Goal: Information Seeking & Learning: Learn about a topic

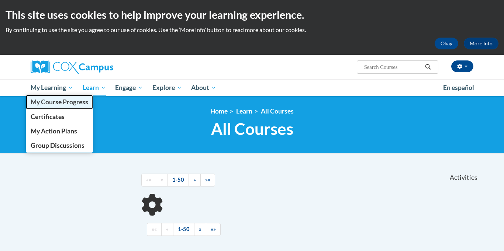
click at [62, 95] on link "My Course Progress" at bounding box center [59, 102] width 67 height 14
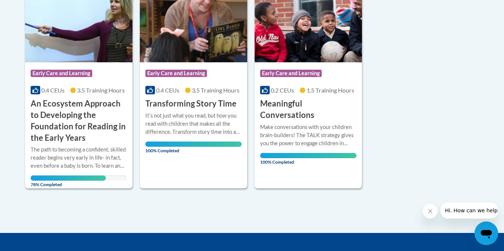
scroll to position [204, 0]
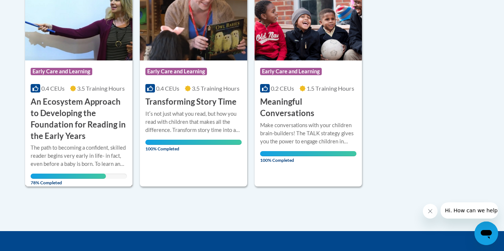
click at [88, 121] on h3 "An Ecosystem Approach to Developing the Foundation for Reading in the Early Yea…" at bounding box center [79, 118] width 96 height 45
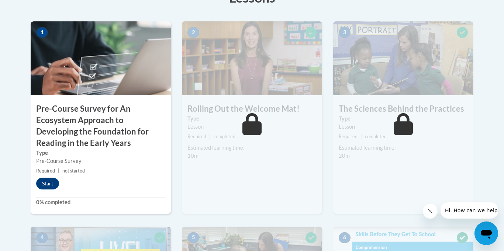
scroll to position [245, 0]
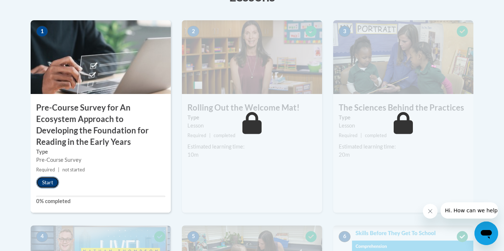
click at [50, 183] on button "Start" at bounding box center [47, 183] width 23 height 12
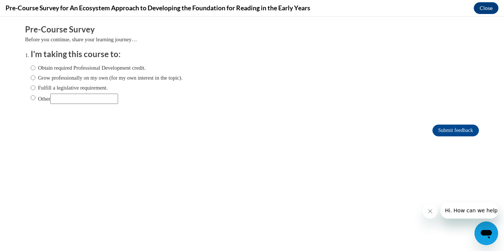
scroll to position [0, 0]
click at [145, 67] on label "Obtain required Professional Development credit." at bounding box center [88, 68] width 115 height 8
click at [35, 67] on input "Obtain required Professional Development credit." at bounding box center [33, 68] width 5 height 8
radio input "true"
click at [31, 68] on input "Obtain required Professional Development credit." at bounding box center [33, 68] width 5 height 8
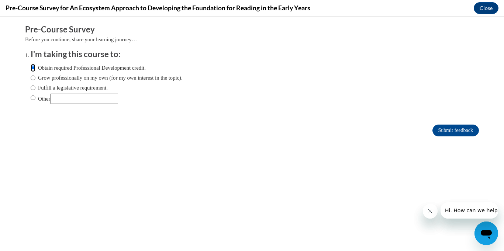
click at [33, 69] on input "Obtain required Professional Development credit." at bounding box center [33, 68] width 5 height 8
click at [41, 70] on label "Obtain required Professional Development credit." at bounding box center [88, 68] width 115 height 8
click at [35, 70] on input "Obtain required Professional Development credit." at bounding box center [33, 68] width 5 height 8
click at [34, 67] on input "Obtain required Professional Development credit." at bounding box center [33, 68] width 5 height 8
click at [34, 79] on input "Grow professionally on my own (for my own interest in the topic)." at bounding box center [33, 78] width 5 height 8
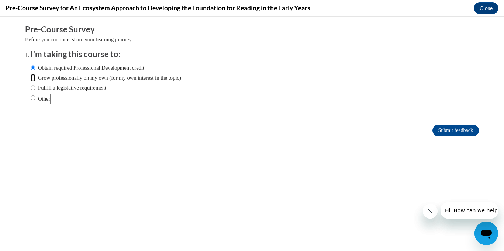
radio input "true"
click at [35, 86] on input "Fulfill a legislative requirement." at bounding box center [33, 88] width 5 height 8
radio input "true"
click at [33, 70] on input "Obtain required Professional Development credit." at bounding box center [33, 68] width 5 height 8
radio input "true"
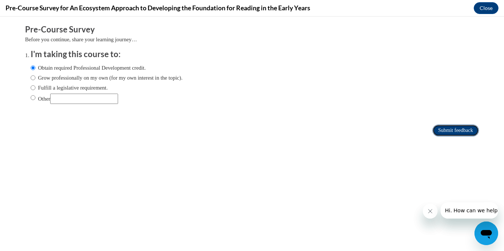
click at [462, 133] on input "Submit feedback" at bounding box center [455, 131] width 46 height 12
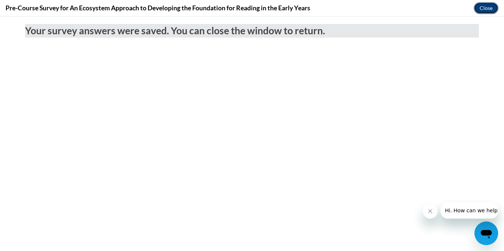
click at [495, 8] on button "Close" at bounding box center [486, 8] width 25 height 12
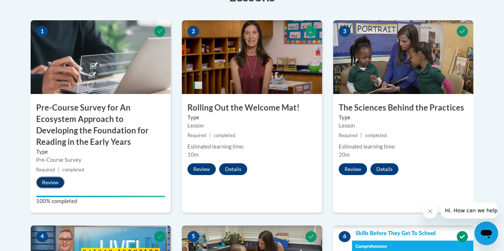
click at [54, 181] on button "Review" at bounding box center [50, 183] width 28 height 12
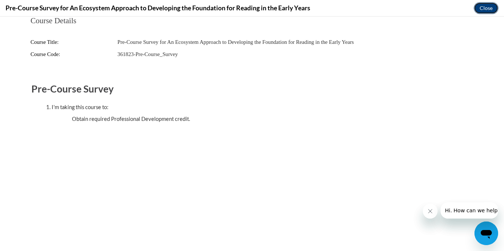
click at [485, 4] on button "Close" at bounding box center [486, 8] width 25 height 12
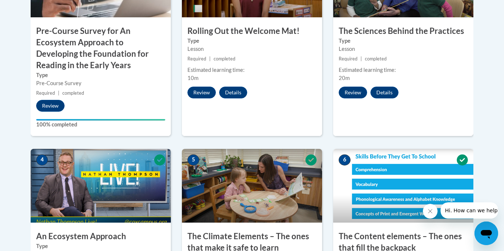
scroll to position [322, 0]
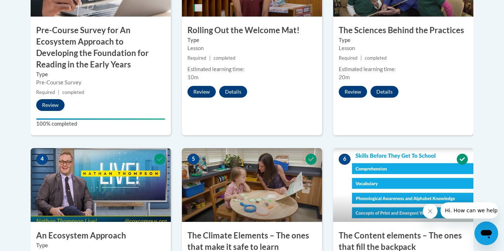
click at [125, 69] on h3 "Pre-Course Survey for An Ecosystem Approach to Developing the Foundation for Re…" at bounding box center [101, 47] width 140 height 45
click at [57, 104] on button "Review" at bounding box center [50, 105] width 28 height 12
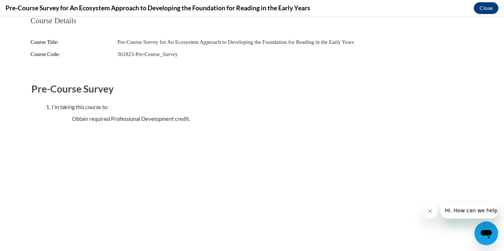
scroll to position [0, 0]
click at [488, 12] on button "Close" at bounding box center [486, 8] width 25 height 12
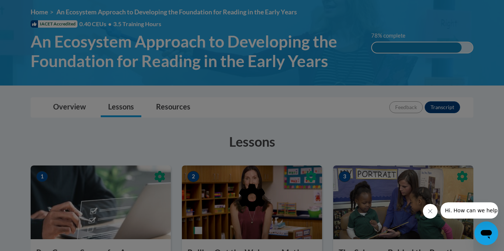
scroll to position [97, 0]
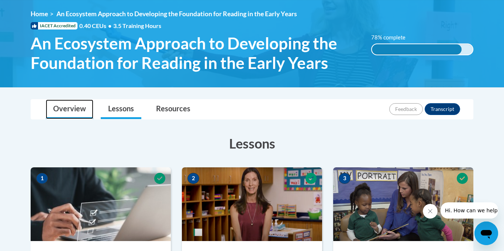
click at [77, 109] on link "Overview" at bounding box center [70, 110] width 48 height 20
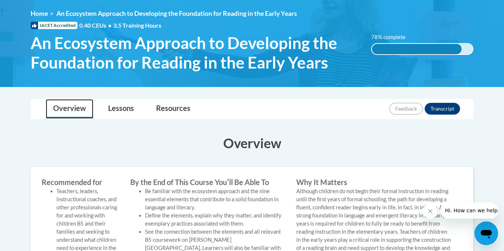
scroll to position [96, 0]
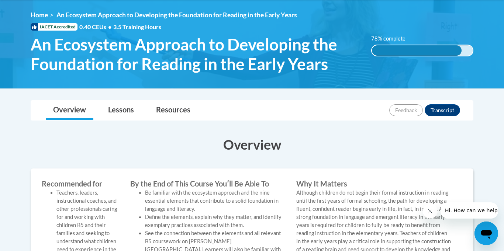
click at [449, 45] on div "78% complete" at bounding box center [417, 50] width 90 height 10
click at [450, 55] on div "78% complete" at bounding box center [417, 50] width 90 height 10
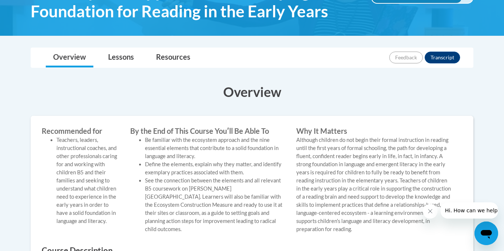
scroll to position [149, 0]
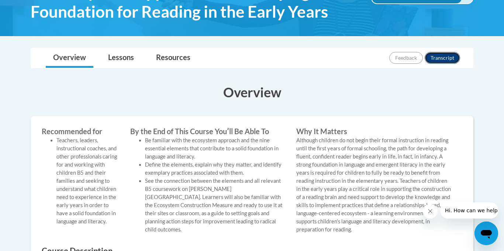
click at [451, 58] on button "Transcript" at bounding box center [442, 58] width 35 height 12
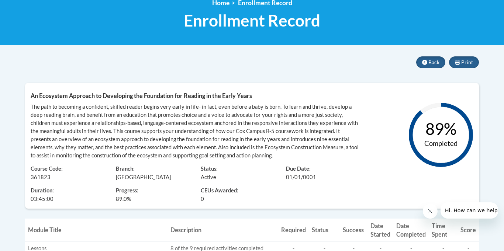
scroll to position [104, 0]
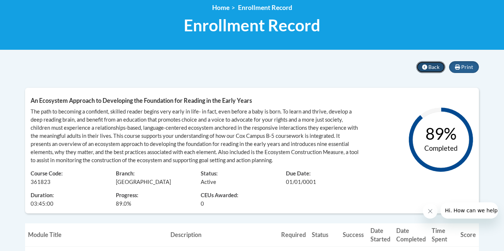
click at [431, 67] on span "Back" at bounding box center [433, 67] width 11 height 6
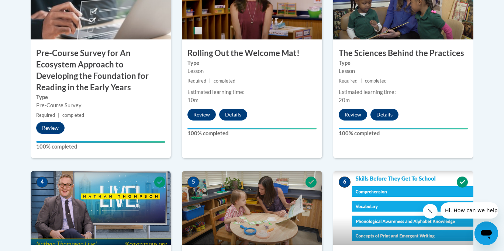
click at [119, 100] on label "Type" at bounding box center [100, 97] width 129 height 8
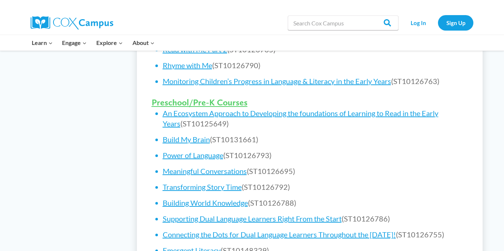
scroll to position [435, 0]
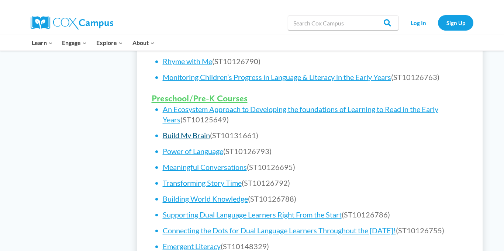
click at [186, 132] on link "Build My Brain" at bounding box center [186, 135] width 47 height 9
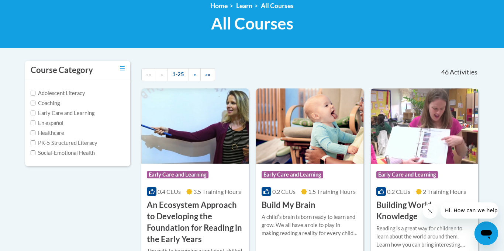
scroll to position [106, 0]
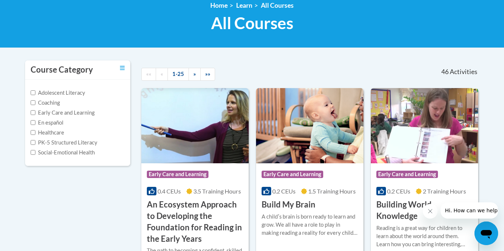
click at [37, 141] on label "PK-5 Structured Literacy" at bounding box center [64, 143] width 67 height 8
click at [35, 141] on input "PK-5 Structured Literacy" at bounding box center [33, 142] width 5 height 5
checkbox input "true"
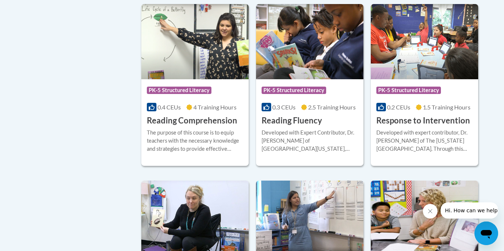
scroll to position [574, 0]
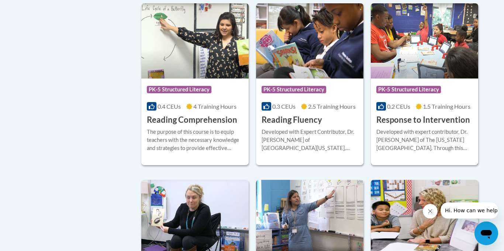
click at [437, 128] on div "Developed with expert contributor, Dr. Laura Justice of The Ohio State Universi…" at bounding box center [424, 140] width 96 height 24
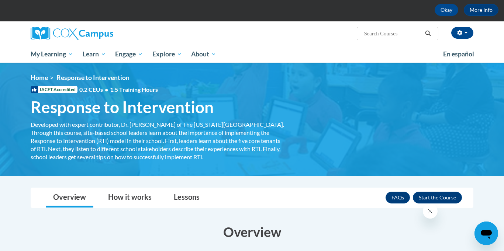
scroll to position [34, 0]
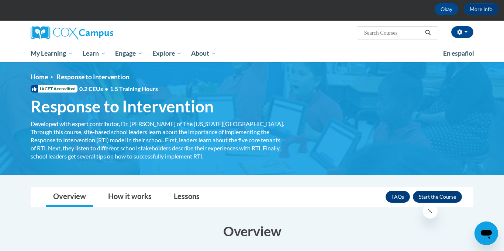
click at [56, 91] on span "IACET Accredited" at bounding box center [54, 88] width 47 height 7
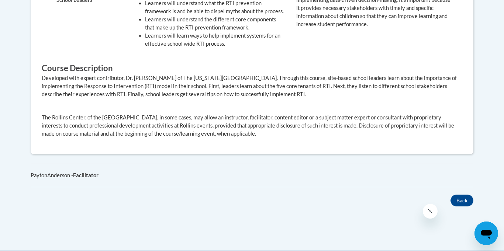
scroll to position [362, 0]
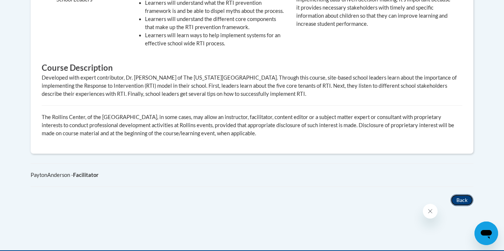
click at [466, 194] on button "Back" at bounding box center [461, 200] width 23 height 12
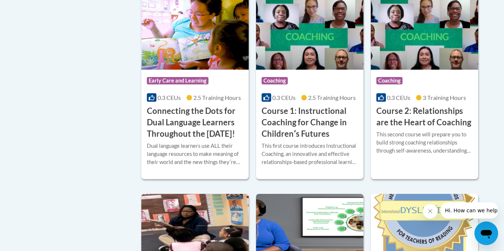
scroll to position [413, 0]
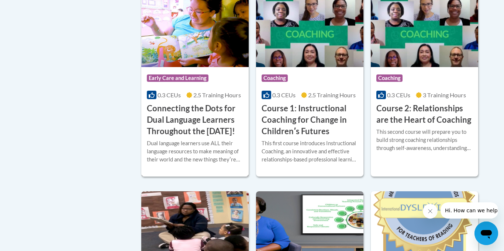
click at [153, 133] on h3 "Connecting the Dots for Dual Language Learners Throughout the [DATE]!" at bounding box center [195, 120] width 96 height 34
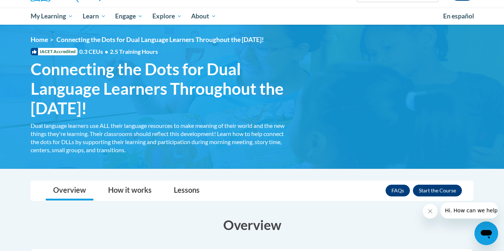
scroll to position [73, 0]
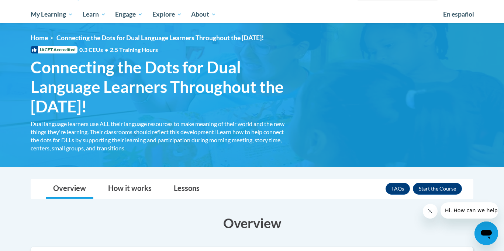
click at [38, 55] on div "<en>Home</en><fr>Accueil</fr><de>Zuhause</de><it>Casa</it><es>Casa</es><pt>Casa…" at bounding box center [252, 95] width 465 height 122
click at [36, 52] on icon at bounding box center [34, 49] width 7 height 7
click at [53, 50] on span "IACET Accredited" at bounding box center [54, 49] width 47 height 7
click at [57, 52] on span "IACET Accredited" at bounding box center [54, 49] width 47 height 7
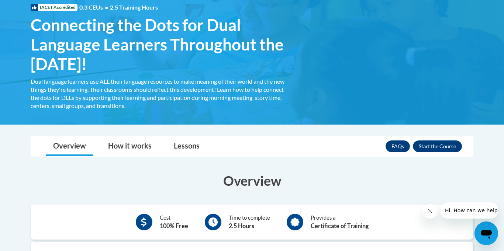
scroll to position [118, 0]
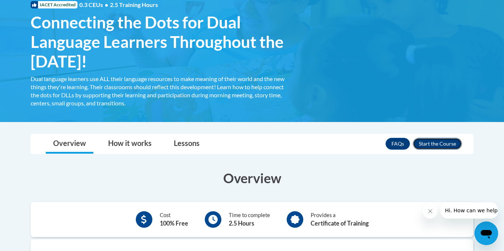
click at [445, 143] on button "Enroll" at bounding box center [437, 144] width 49 height 12
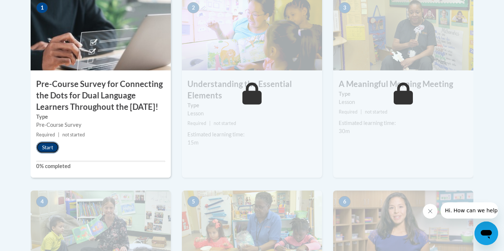
click at [46, 153] on button "Start" at bounding box center [47, 148] width 23 height 12
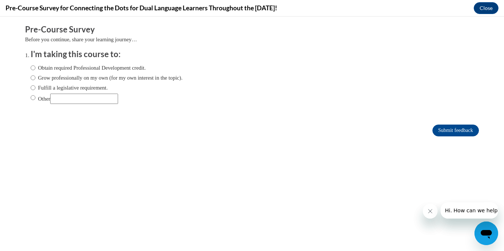
click at [41, 66] on label "Obtain required Professional Development credit." at bounding box center [88, 68] width 115 height 8
click at [35, 66] on input "Obtain required Professional Development credit." at bounding box center [33, 68] width 5 height 8
radio input "true"
click at [34, 68] on input "Obtain required Professional Development credit." at bounding box center [33, 68] width 5 height 8
click at [456, 141] on form "Pre-Course Survey Before you continue, share your learning journey… I'm taking …" at bounding box center [252, 84] width 454 height 120
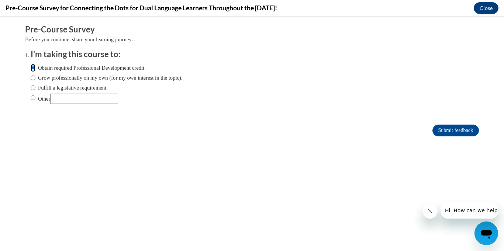
click at [33, 70] on input "Obtain required Professional Development credit." at bounding box center [33, 68] width 5 height 8
click at [453, 142] on form "Pre-Course Survey Before you continue, share your learning journey… I'm taking …" at bounding box center [252, 84] width 454 height 120
click at [462, 129] on input "Submit feedback" at bounding box center [455, 131] width 46 height 12
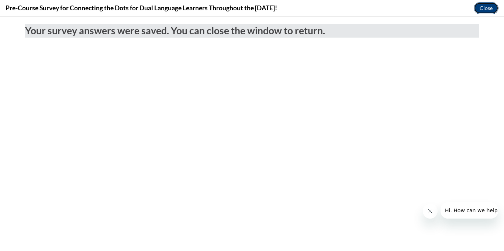
click at [486, 11] on button "Close" at bounding box center [486, 8] width 25 height 12
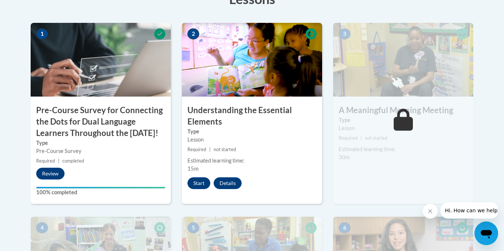
scroll to position [238, 0]
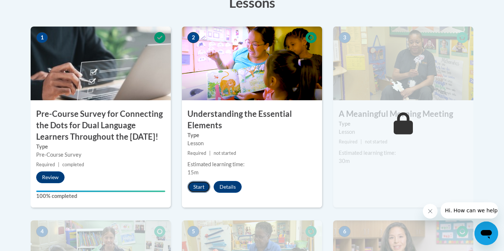
click at [200, 189] on button "Start" at bounding box center [198, 187] width 23 height 12
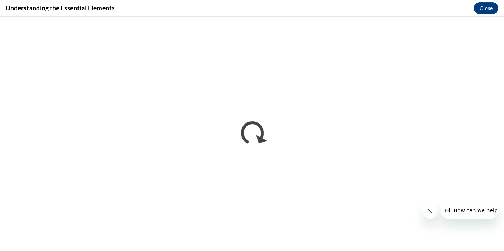
scroll to position [0, 0]
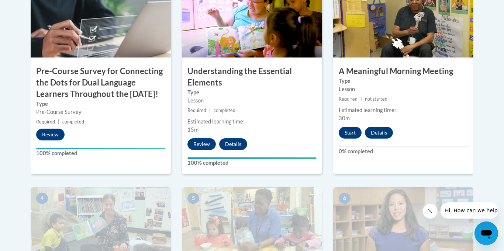
scroll to position [281, 0]
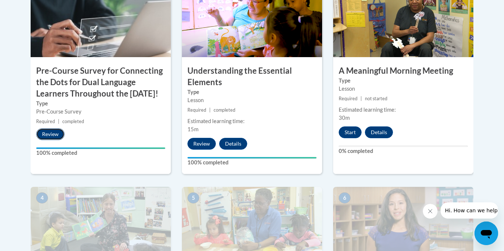
click at [50, 140] on button "Review" at bounding box center [50, 134] width 28 height 12
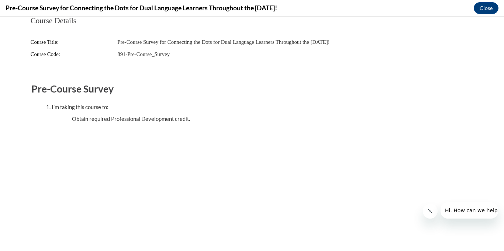
scroll to position [0, 0]
click at [252, 172] on div "Course Details Course Title: Pre-Course Survey for Connecting the Dots for Dual…" at bounding box center [252, 95] width 465 height 156
click at [483, 7] on button "Close" at bounding box center [486, 8] width 25 height 12
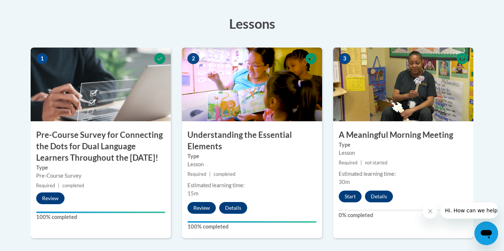
scroll to position [222, 0]
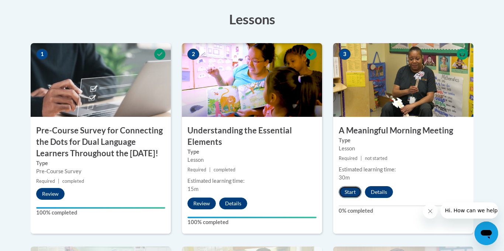
click at [345, 193] on button "Start" at bounding box center [350, 192] width 23 height 12
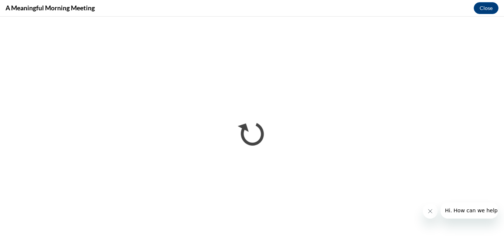
scroll to position [0, 0]
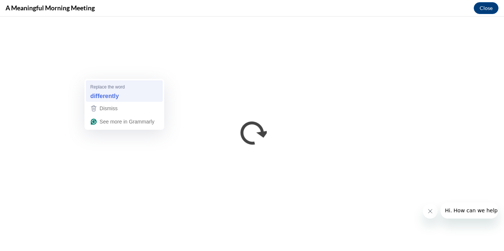
click at [129, 97] on div "differently" at bounding box center [124, 96] width 71 height 12
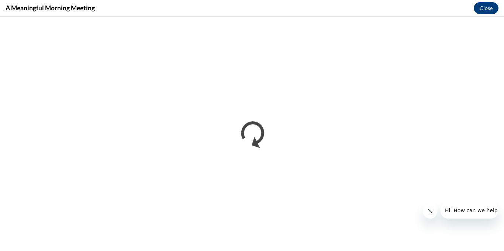
click at [435, 217] on button "Close message from company" at bounding box center [430, 211] width 15 height 15
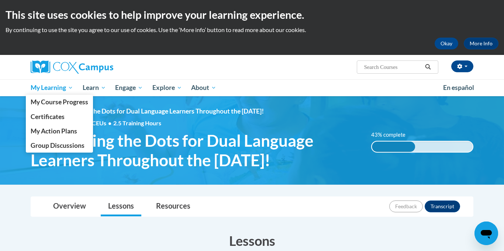
click at [56, 84] on span "My Learning" at bounding box center [52, 87] width 42 height 9
click at [59, 115] on span "Certificates" at bounding box center [48, 117] width 34 height 8
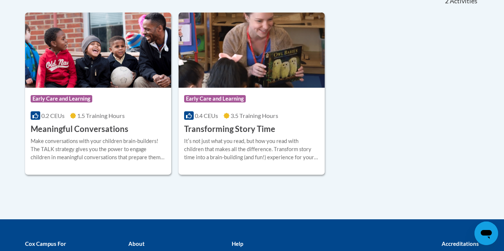
scroll to position [218, 0]
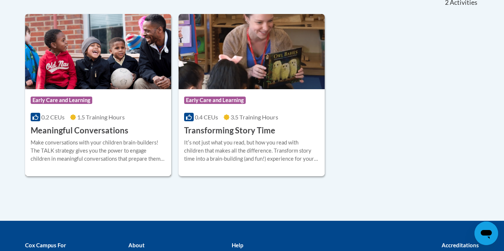
click at [89, 150] on div "Make conversations with your children brain-builders! The TALK strategy gives y…" at bounding box center [98, 151] width 135 height 24
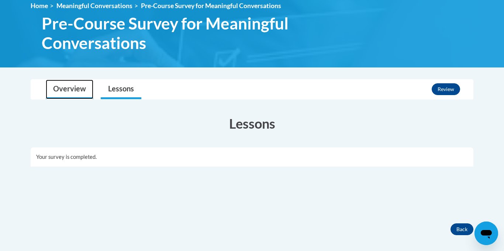
click at [63, 88] on link "Overview" at bounding box center [70, 90] width 48 height 20
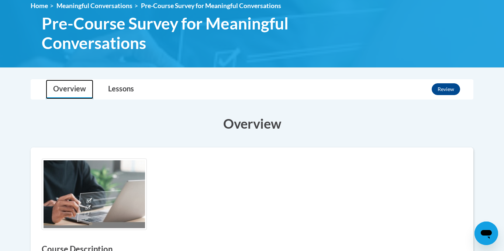
click at [63, 88] on link "Overview" at bounding box center [70, 90] width 48 height 20
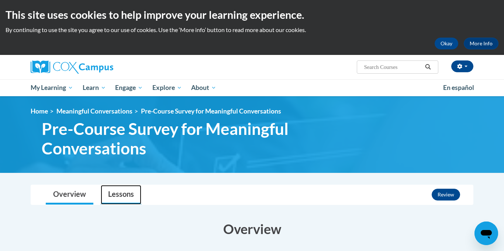
click at [118, 192] on link "Lessons" at bounding box center [121, 195] width 41 height 20
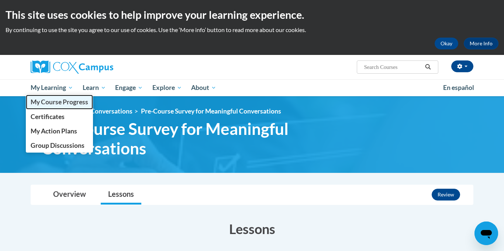
click at [62, 101] on span "My Course Progress" at bounding box center [60, 102] width 58 height 8
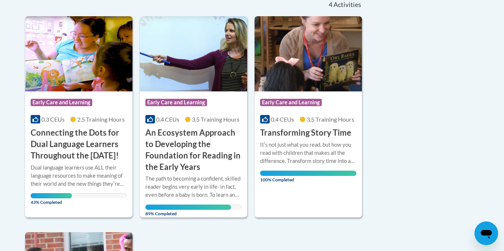
scroll to position [183, 0]
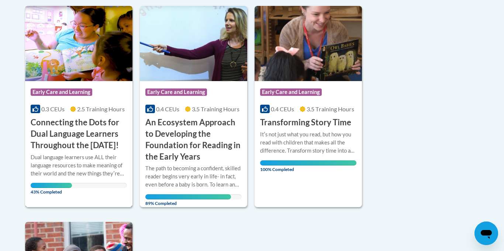
click at [86, 131] on h3 "Connecting the Dots for Dual Language Learners Throughout the [DATE]!" at bounding box center [79, 134] width 96 height 34
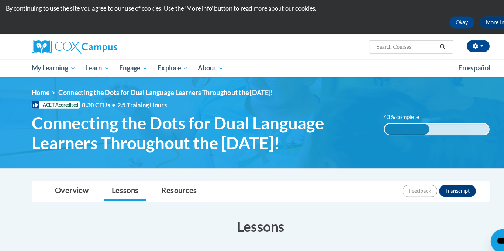
scroll to position [21, 0]
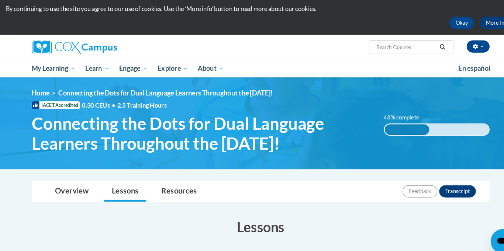
click at [406, 46] on input "Search..." at bounding box center [392, 45] width 59 height 9
click at [427, 45] on icon "Search" at bounding box center [428, 46] width 7 height 6
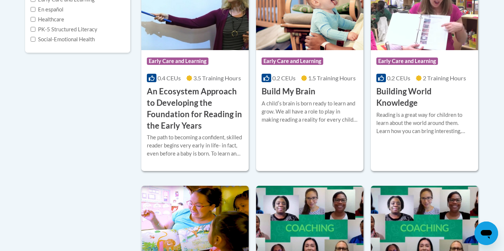
scroll to position [217, 0]
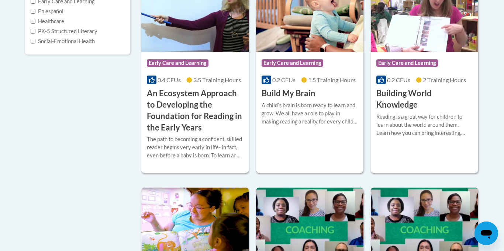
click at [345, 119] on div "A childʹs brain is born ready to learn and grow. We all have a role to play in …" at bounding box center [310, 113] width 96 height 24
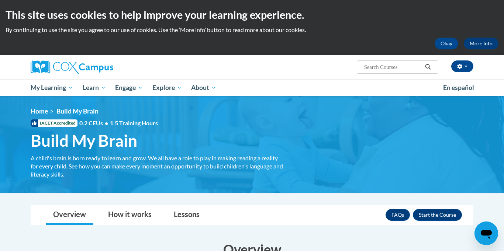
click at [383, 159] on div "<en>Home</en><fr>Accueil</fr><de>Zuhause</de><it>Casa</it><es>Casa</es><pt>Casa…" at bounding box center [252, 144] width 465 height 75
click at [104, 133] on span "Build My Brain" at bounding box center [84, 141] width 107 height 20
click at [55, 124] on span "IACET Accredited" at bounding box center [54, 123] width 47 height 7
click at [64, 139] on span "Build My Brain" at bounding box center [84, 141] width 107 height 20
click at [72, 216] on link "Overview" at bounding box center [70, 215] width 48 height 20
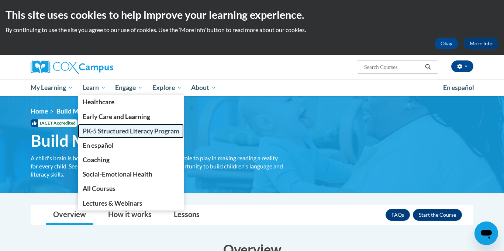
click at [113, 131] on span "PK-5 Structured Literacy Program" at bounding box center [131, 131] width 97 height 8
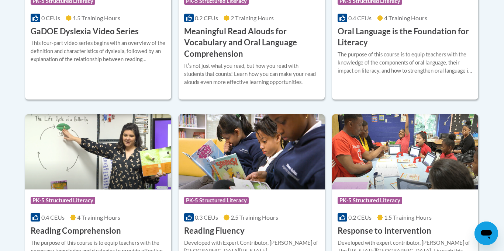
scroll to position [599, 0]
